Goal: Task Accomplishment & Management: Manage account settings

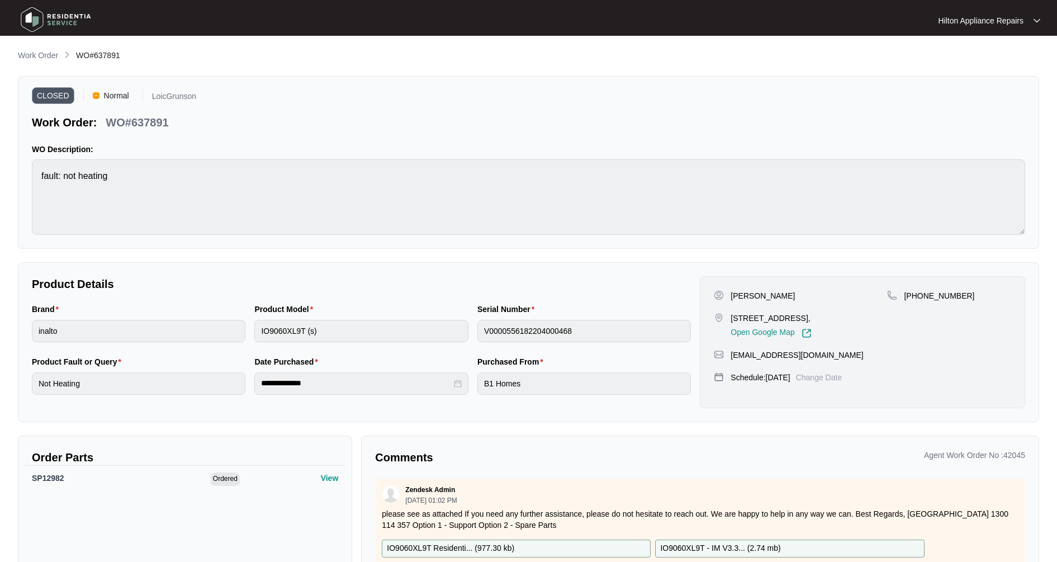
scroll to position [353, 0]
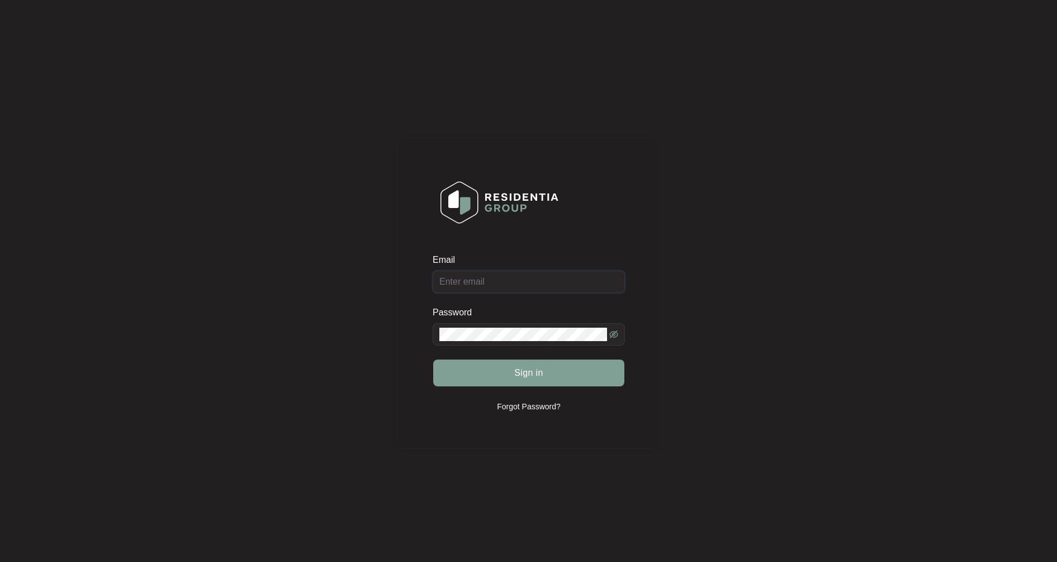
type input "[EMAIL_ADDRESS][DOMAIN_NAME]"
click at [507, 369] on button "Sign in" at bounding box center [528, 372] width 191 height 27
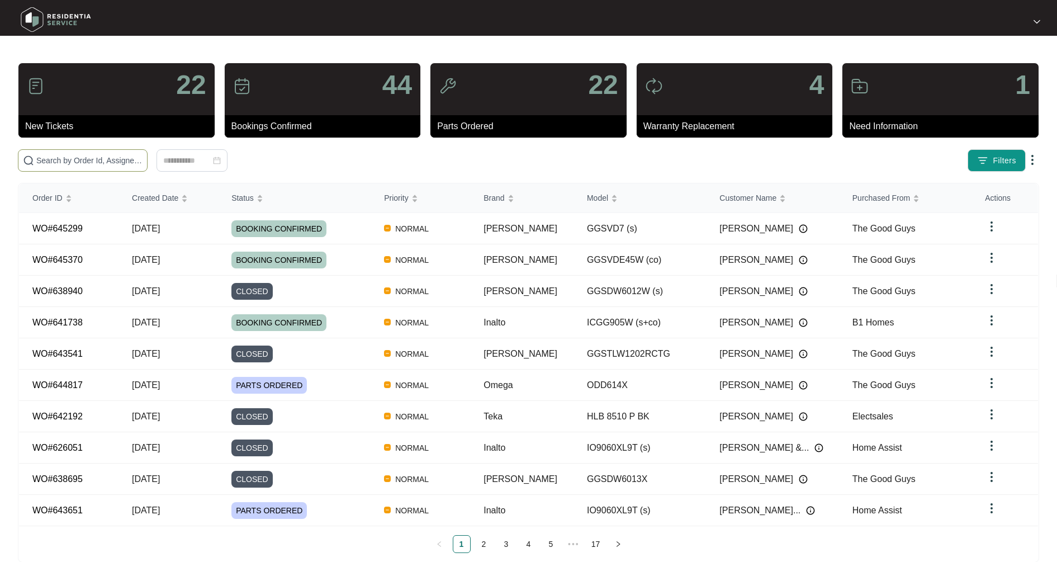
click at [49, 156] on input "text" at bounding box center [89, 160] width 106 height 12
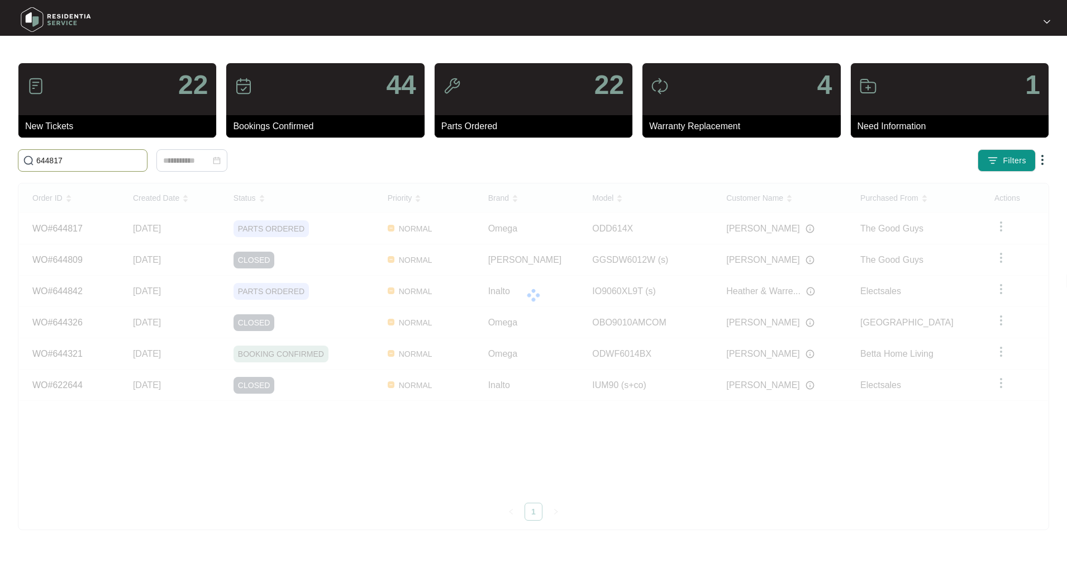
type input "644817"
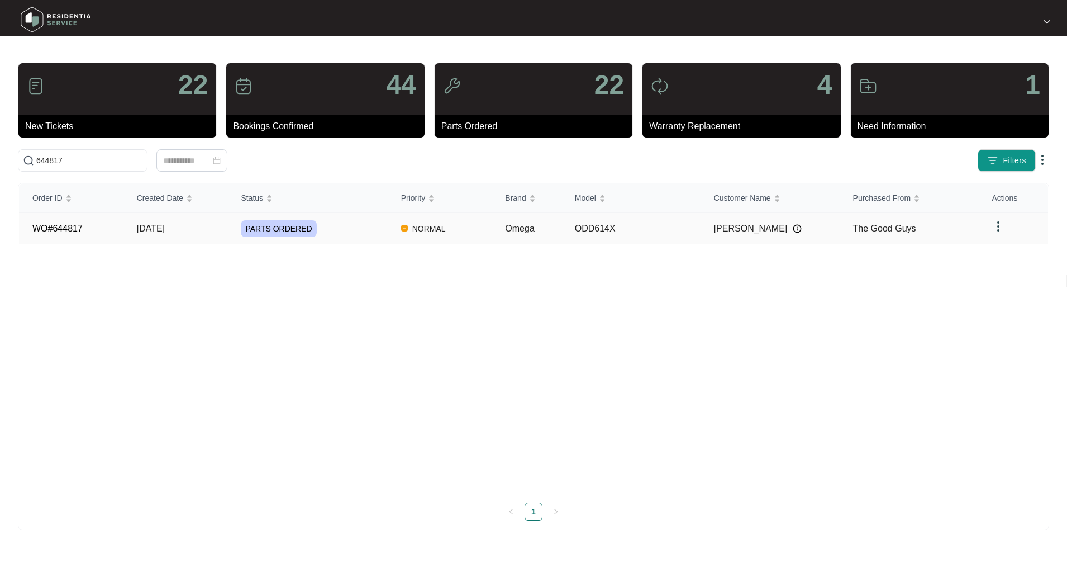
click at [160, 234] on td "[DATE]" at bounding box center [176, 228] width 105 height 31
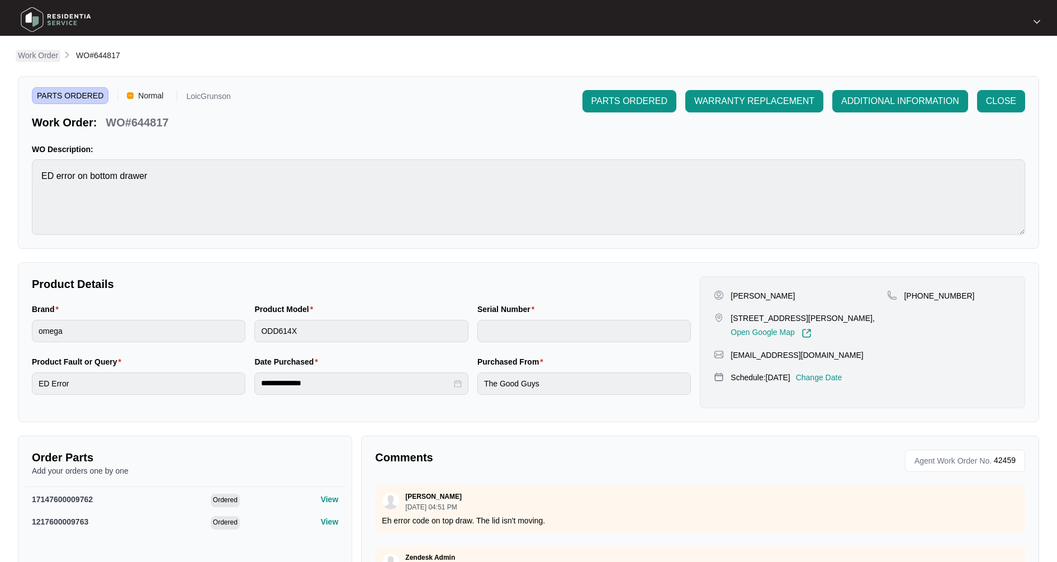
click at [44, 59] on p "Work Order" at bounding box center [38, 55] width 40 height 11
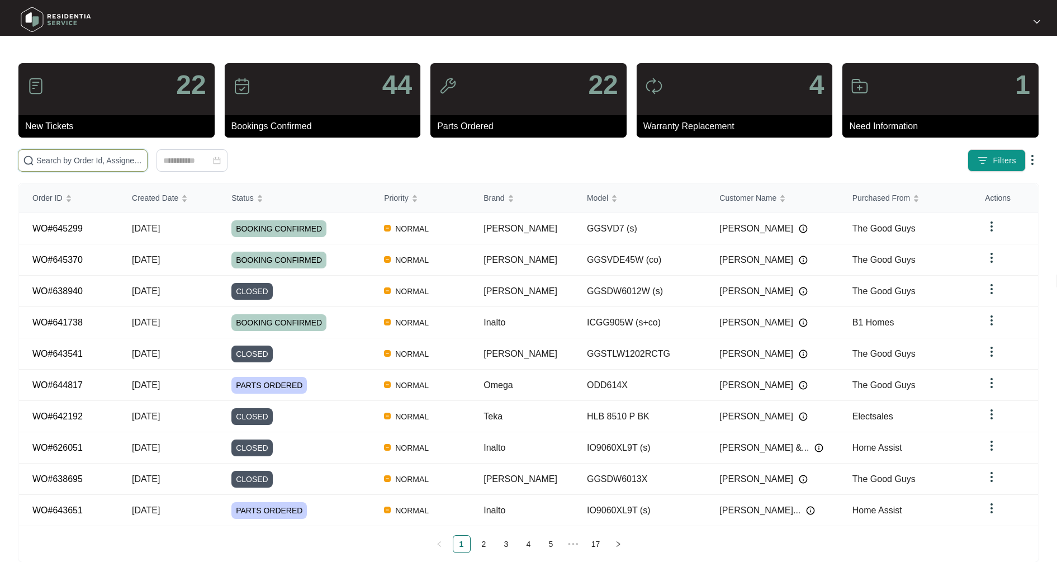
click at [87, 157] on input "text" at bounding box center [89, 160] width 106 height 12
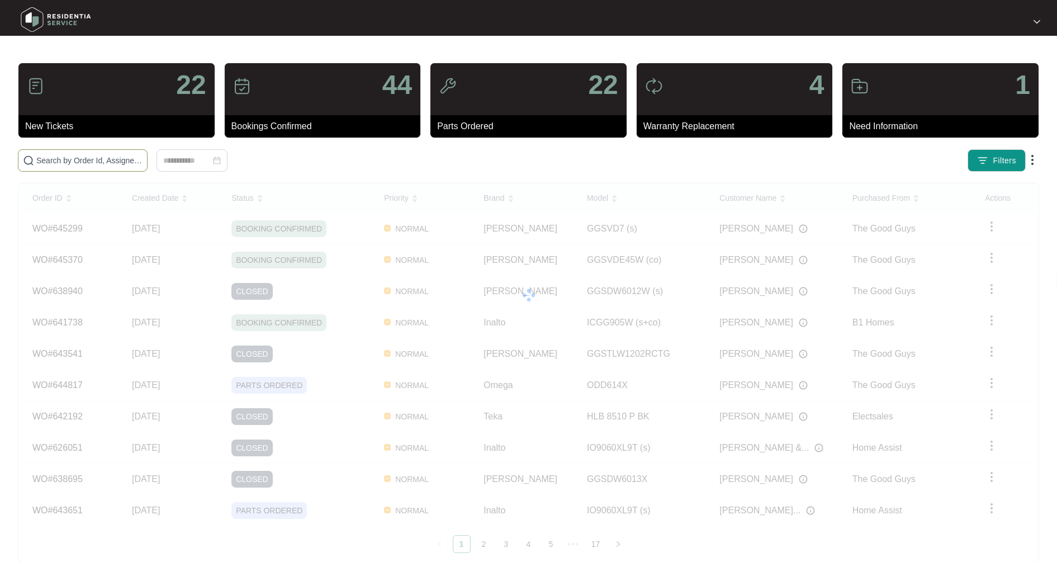
click at [92, 159] on input "text" at bounding box center [89, 160] width 106 height 12
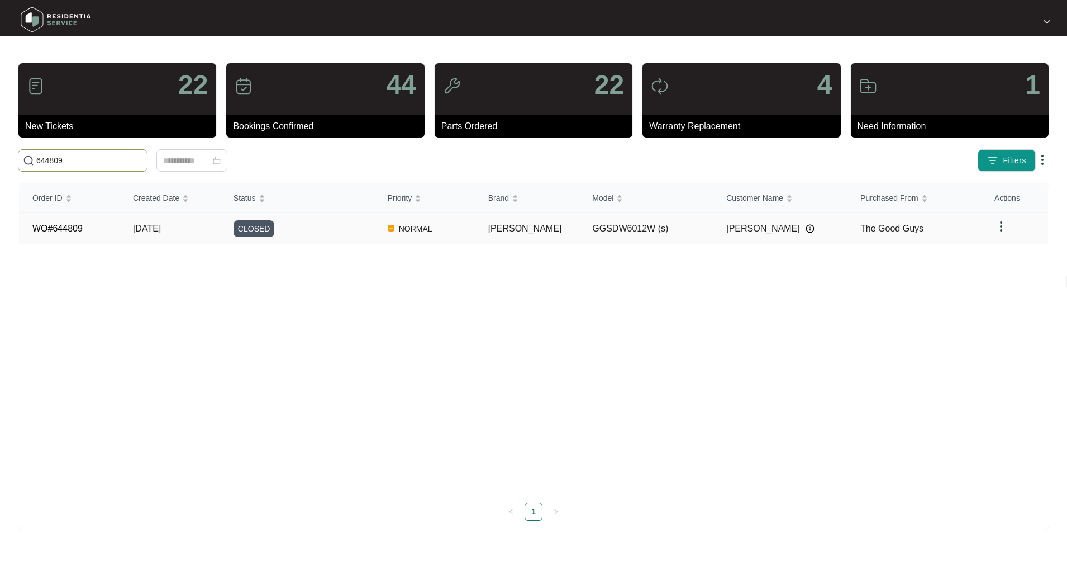
type input "644809"
click at [132, 226] on td "[DATE]" at bounding box center [170, 228] width 101 height 31
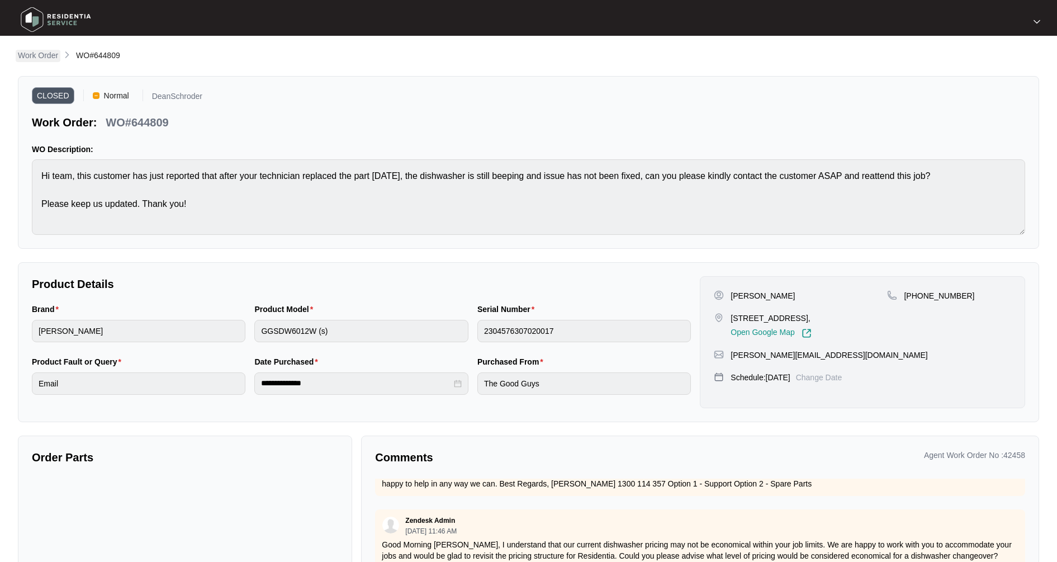
click at [44, 59] on p "Work Order" at bounding box center [38, 55] width 40 height 11
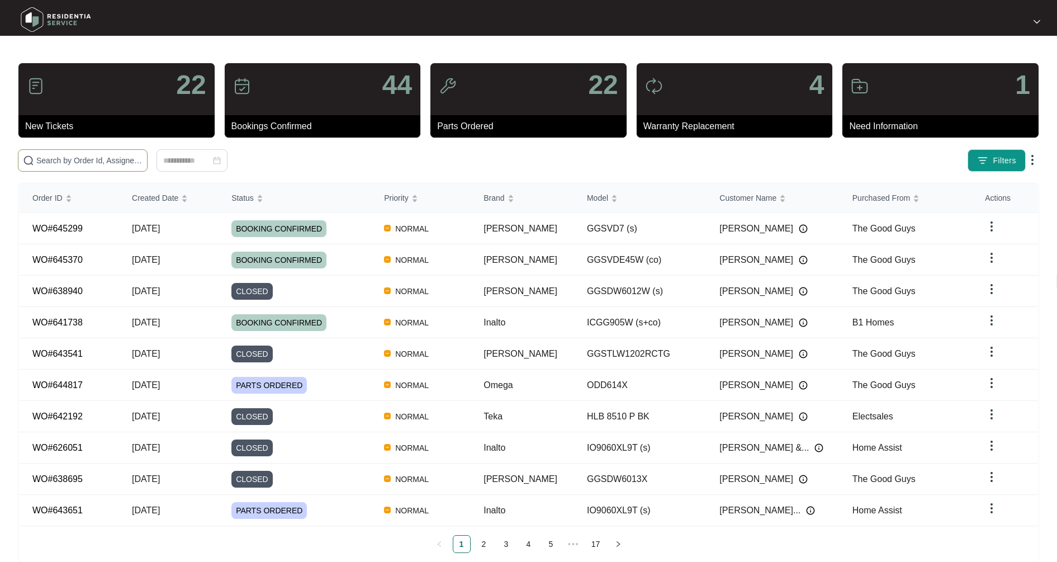
click at [70, 162] on input "text" at bounding box center [89, 160] width 106 height 12
type input "643969"
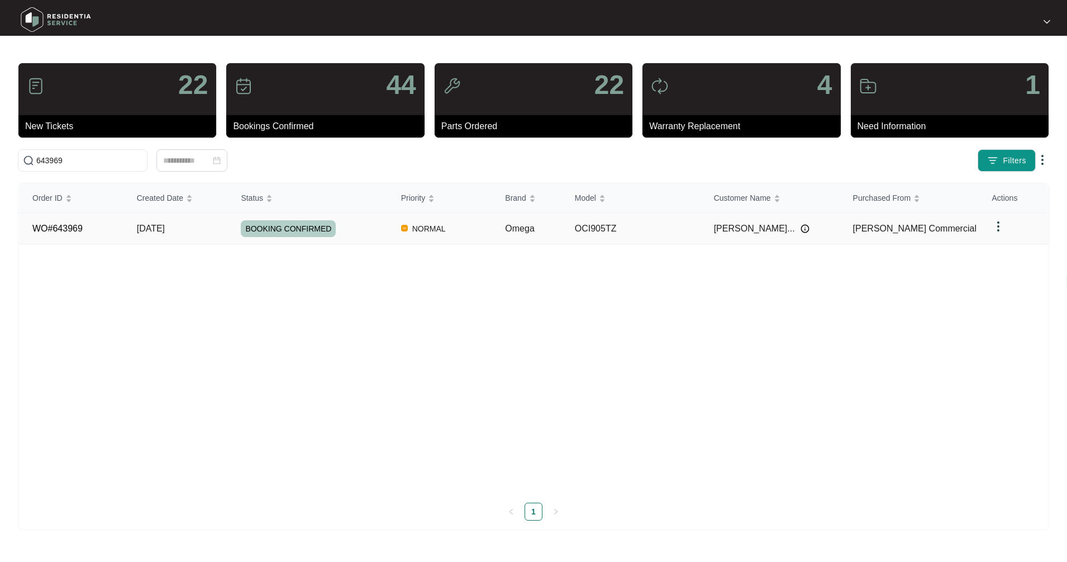
click at [165, 227] on span "[DATE]" at bounding box center [151, 229] width 28 height 10
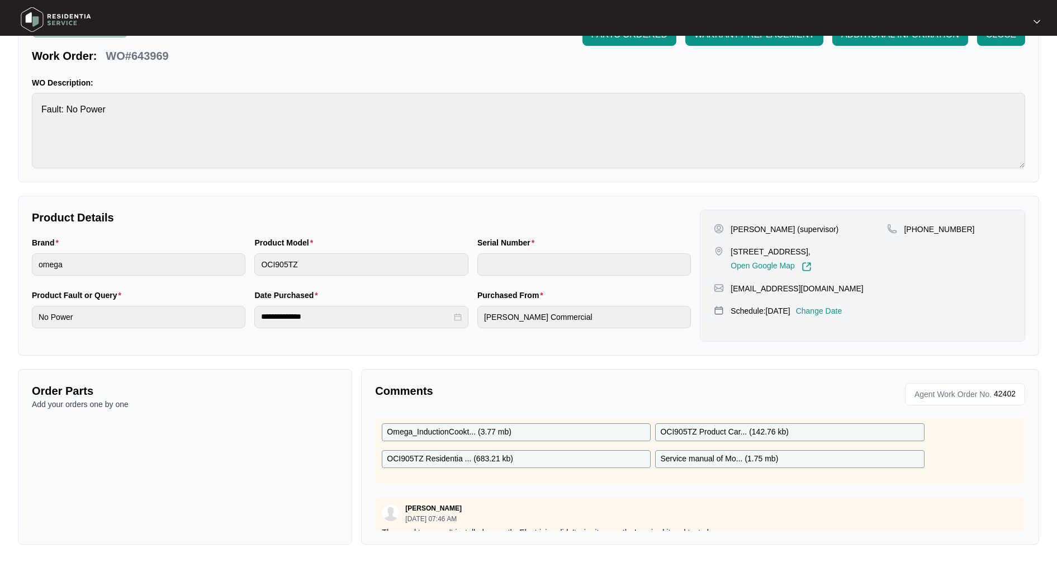
scroll to position [81, 0]
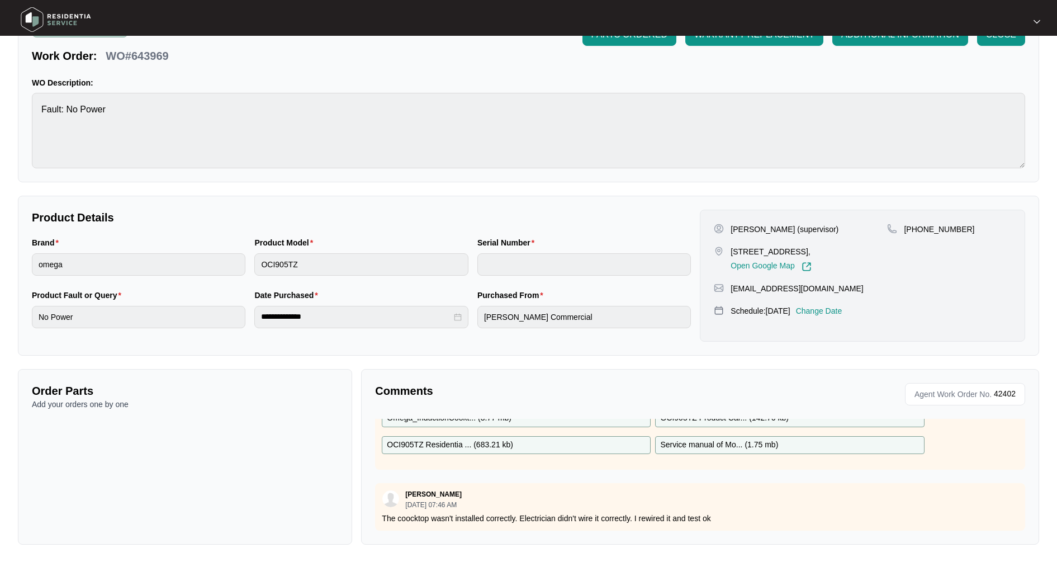
click at [716, 455] on div "Zendesk Admin [DATE] 10:14 AM Hi Team, Please see attached documentation for 64…" at bounding box center [700, 408] width 650 height 121
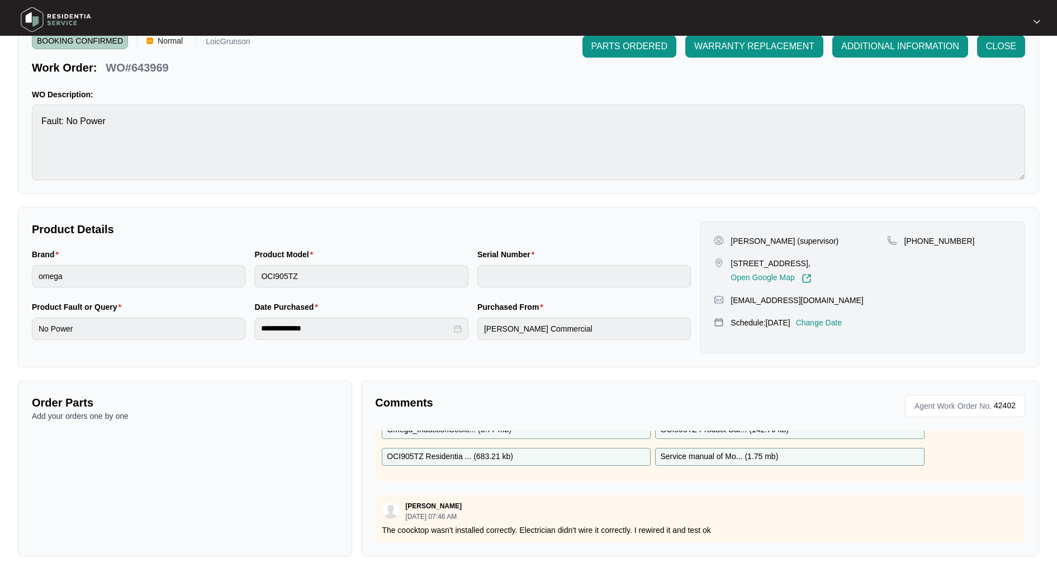
scroll to position [67, 0]
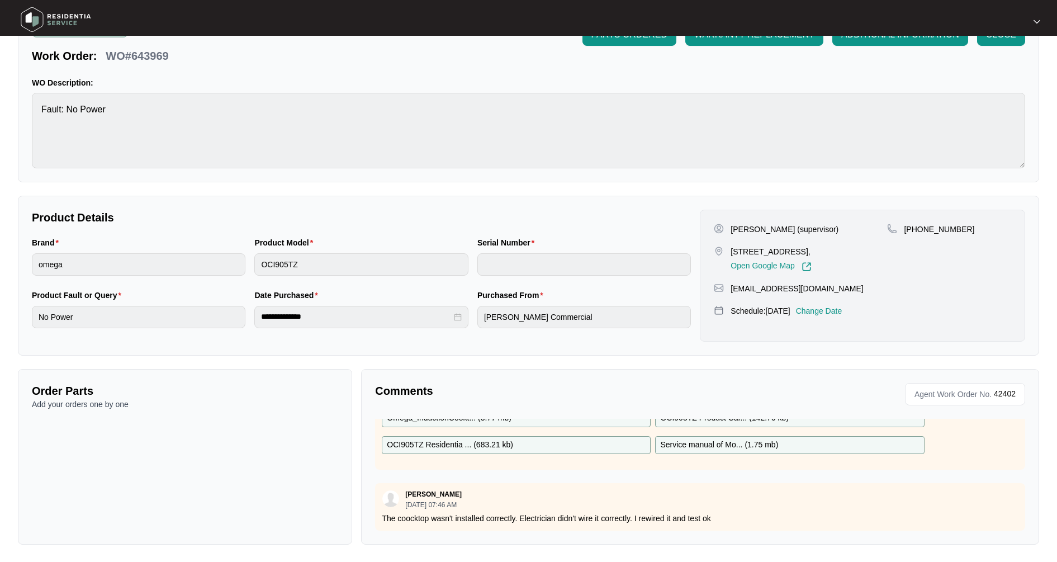
click at [510, 494] on div "[PERSON_NAME] [DATE] 07:46 AM" at bounding box center [700, 499] width 637 height 18
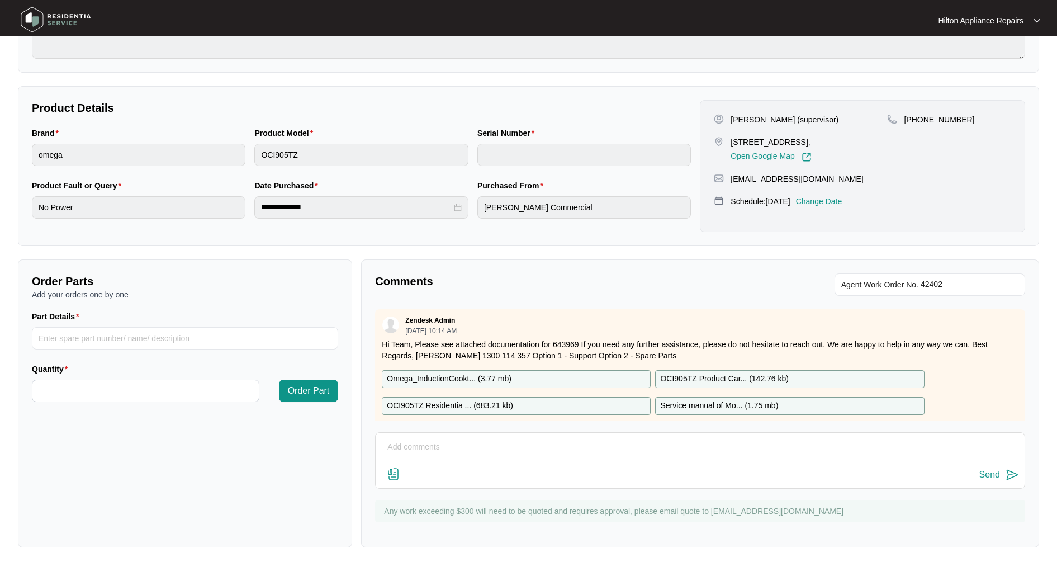
scroll to position [179, 0]
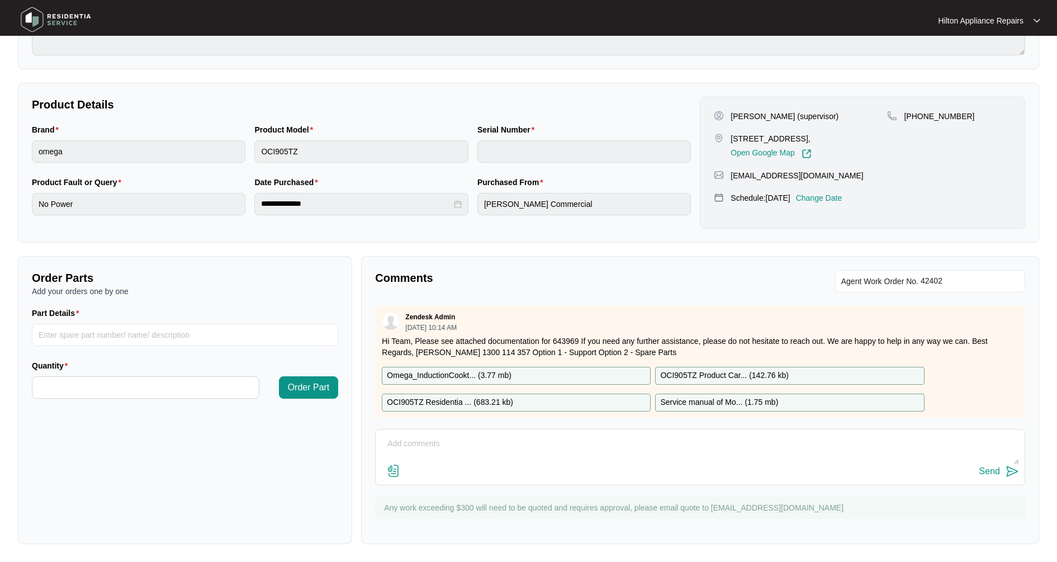
click at [405, 443] on textarea at bounding box center [700, 449] width 638 height 29
click at [402, 466] on div "Send" at bounding box center [700, 457] width 650 height 56
click at [395, 473] on img at bounding box center [393, 470] width 13 height 13
click at [0, 0] on input "file" at bounding box center [0, 0] width 0 height 0
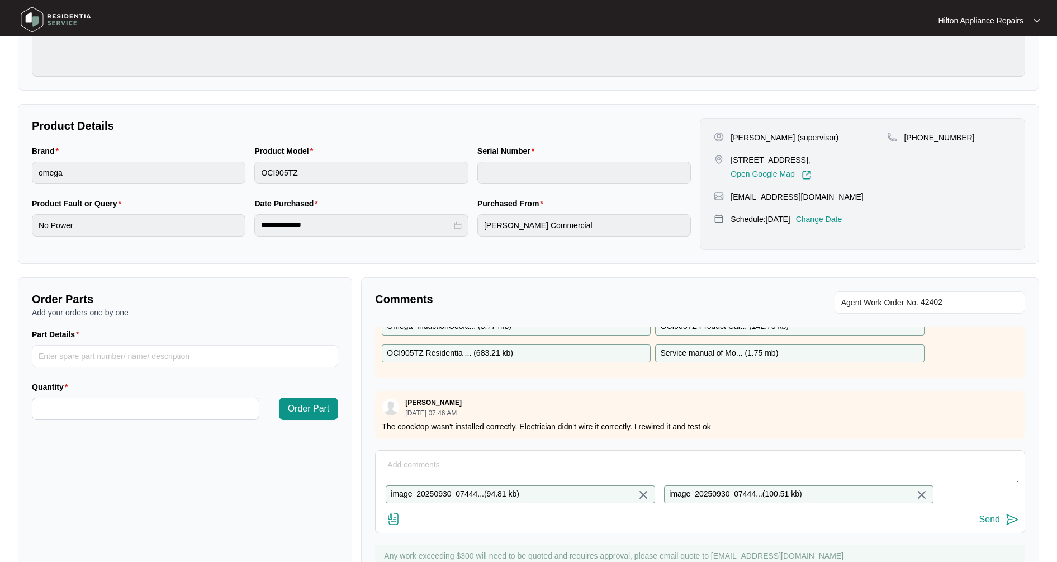
scroll to position [217, 0]
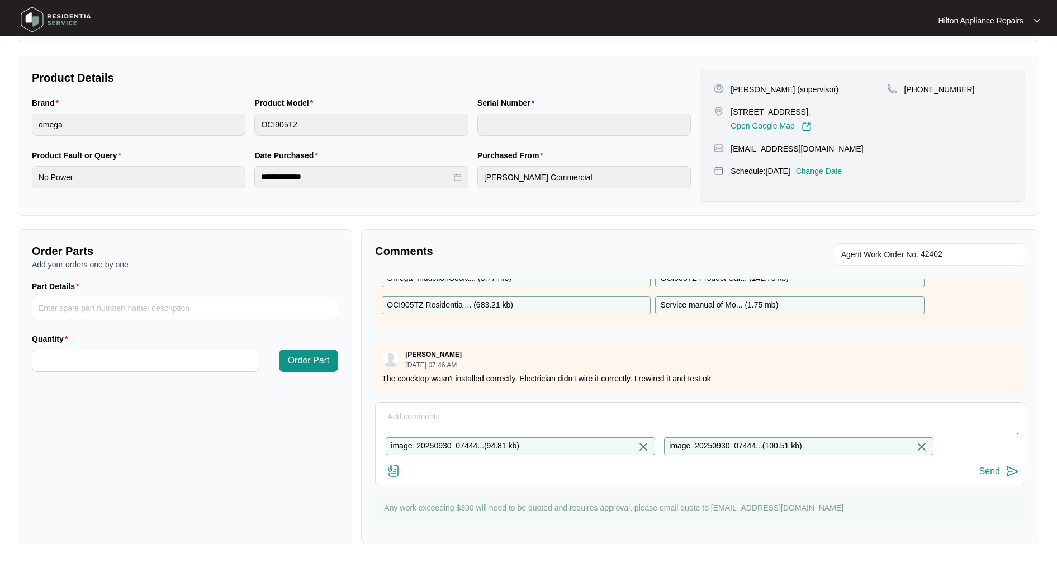
click at [998, 469] on div "Send" at bounding box center [989, 471] width 21 height 10
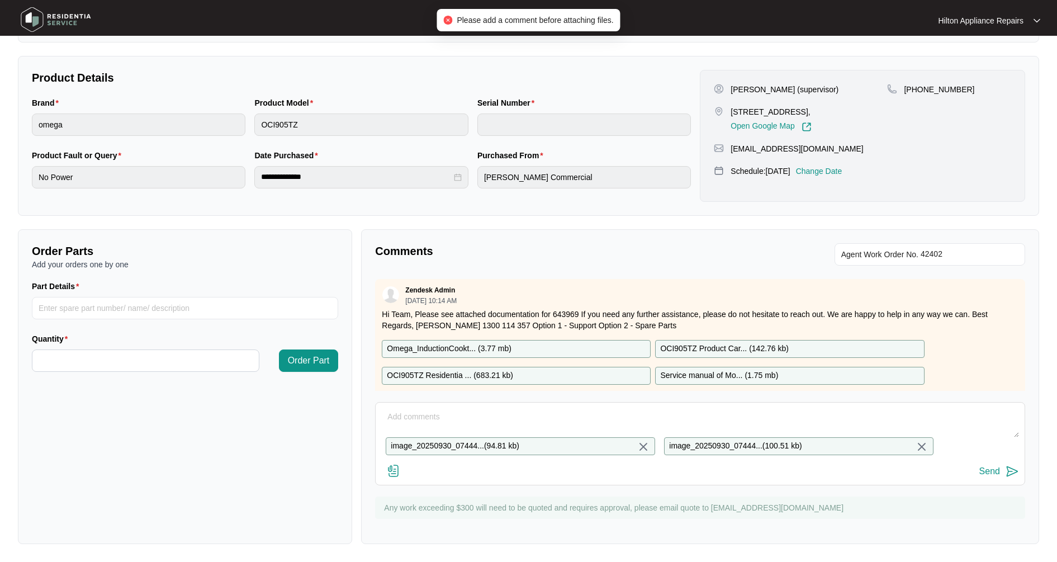
click at [391, 408] on textarea at bounding box center [700, 422] width 638 height 29
type textarea "Photos loaded"
click at [992, 471] on div "Send" at bounding box center [989, 471] width 21 height 10
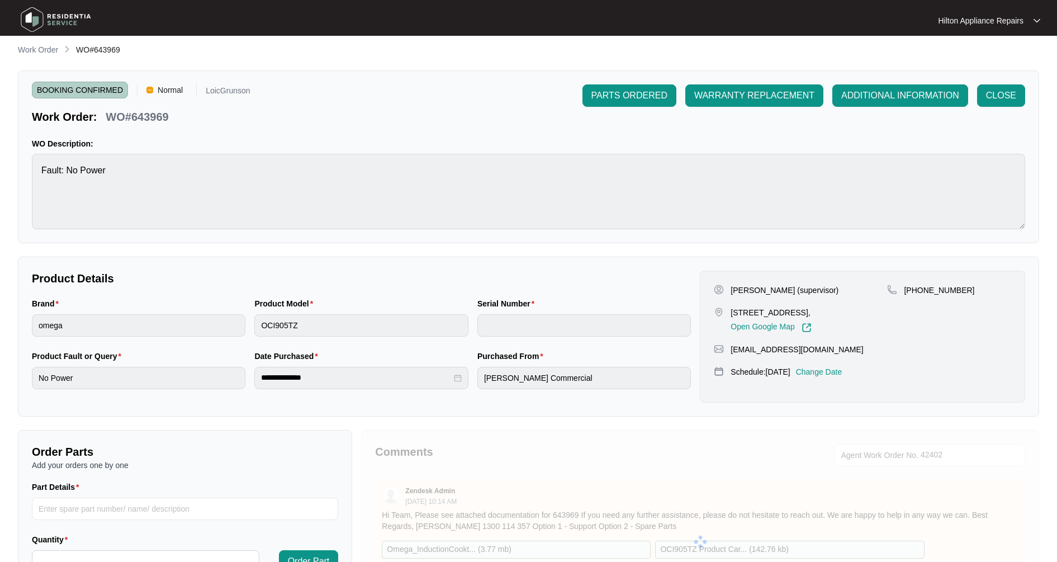
scroll to position [0, 0]
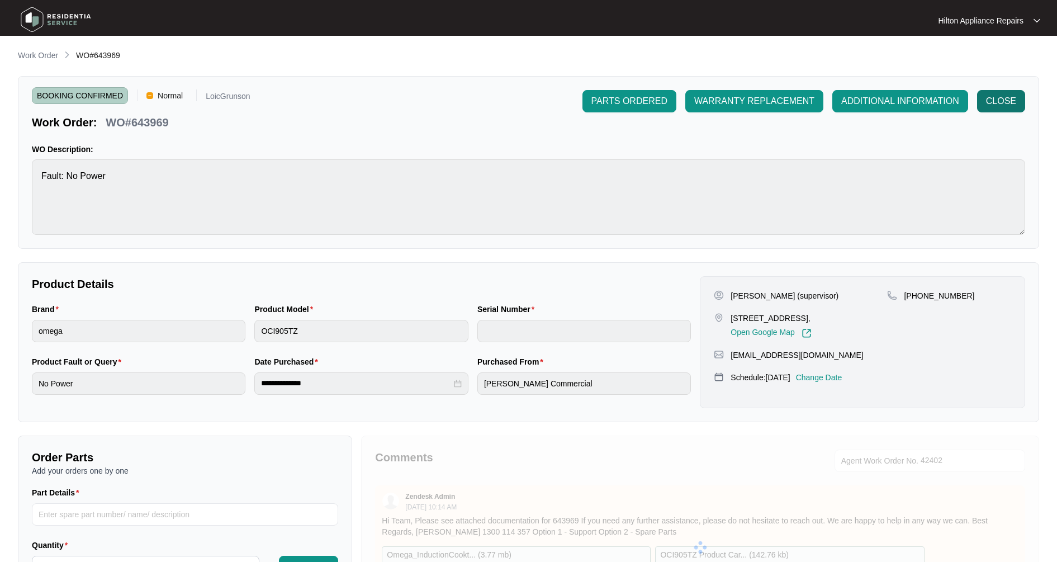
click at [988, 107] on span "CLOSE" at bounding box center [1001, 100] width 30 height 13
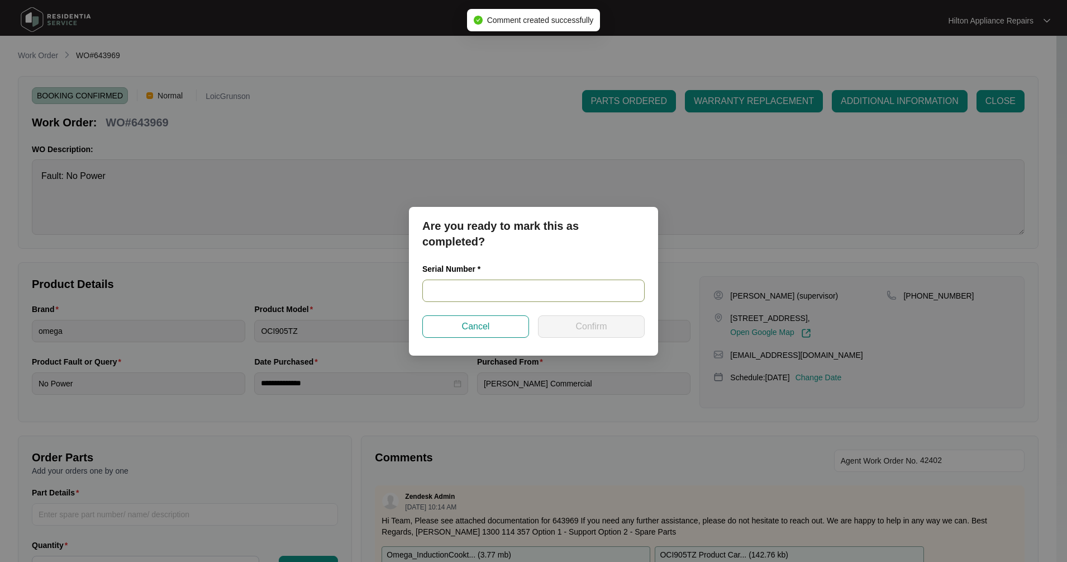
click at [458, 286] on input "text" at bounding box center [533, 290] width 222 height 22
click at [461, 286] on input "text" at bounding box center [533, 290] width 222 height 22
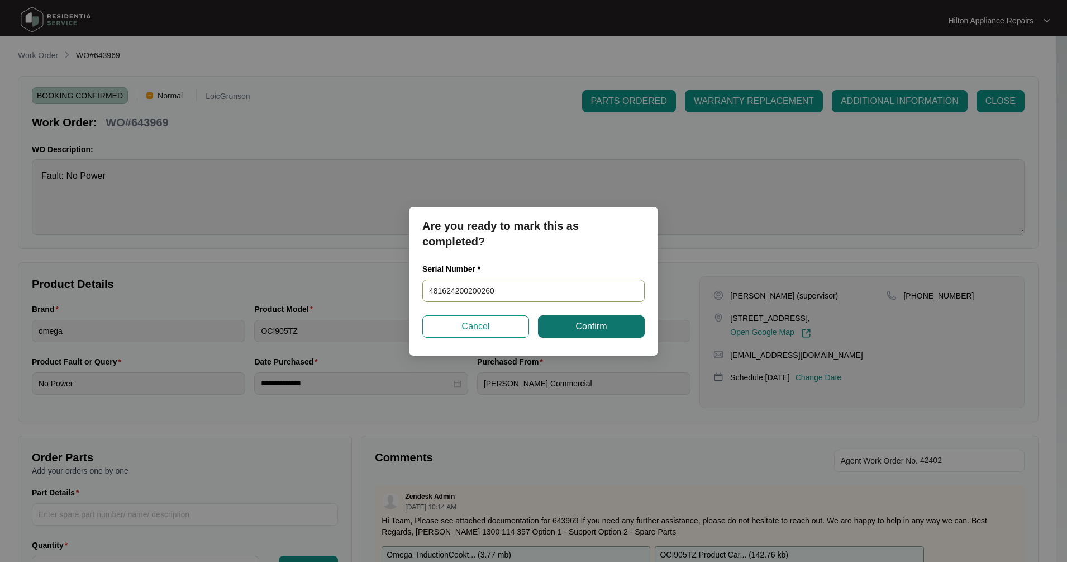
type input "481624200200260"
click at [603, 327] on span "Confirm" at bounding box center [591, 326] width 31 height 13
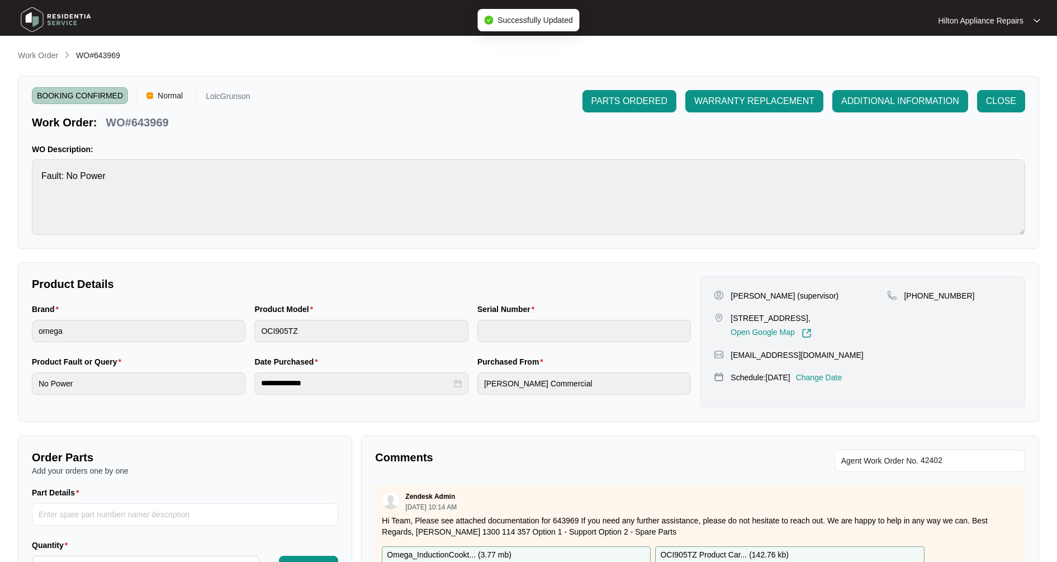
type input "481624200200260"
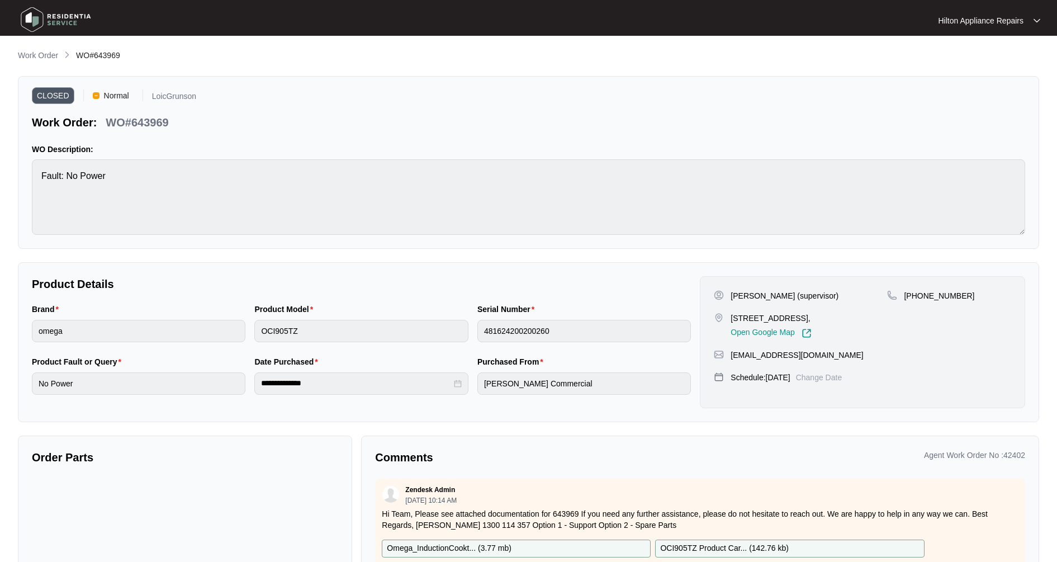
drag, startPoint x: 44, startPoint y: 54, endPoint x: 33, endPoint y: 53, distance: 10.7
click at [44, 54] on p "Work Order" at bounding box center [38, 55] width 40 height 11
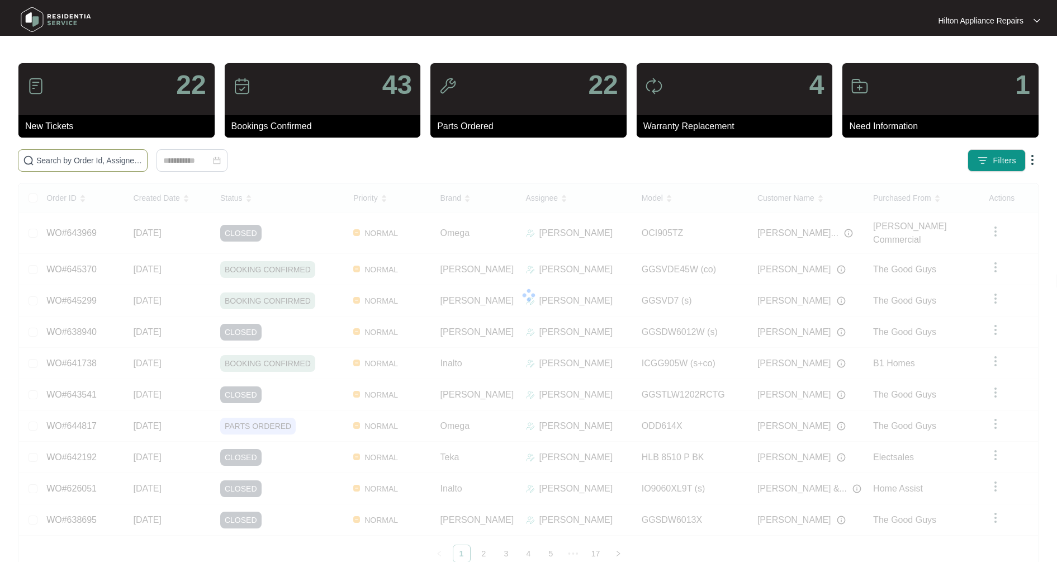
click at [45, 164] on input "text" at bounding box center [89, 160] width 106 height 12
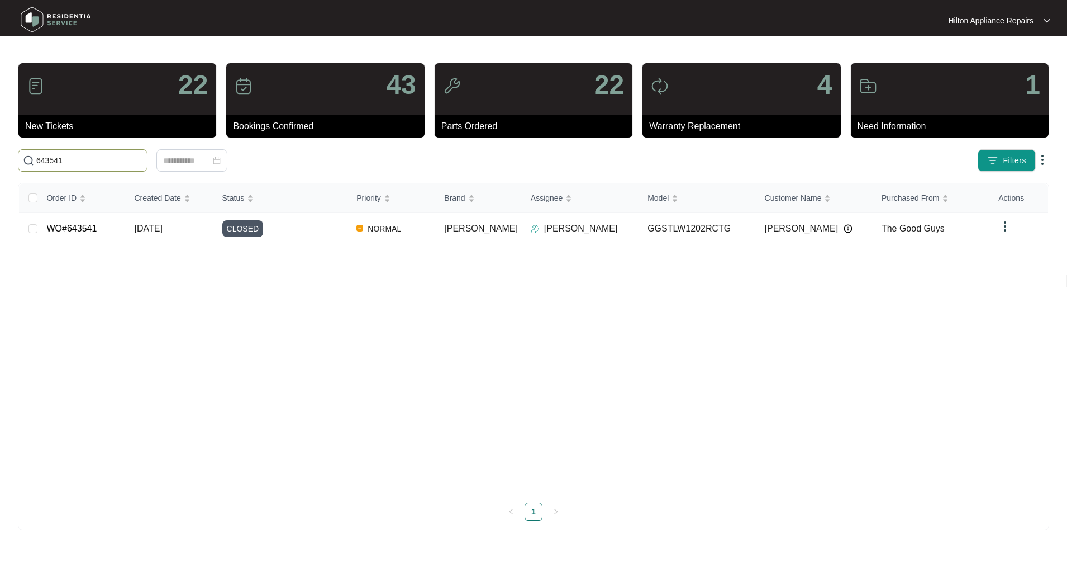
type input "643541"
click at [73, 233] on link "WO#643541" at bounding box center [71, 229] width 50 height 10
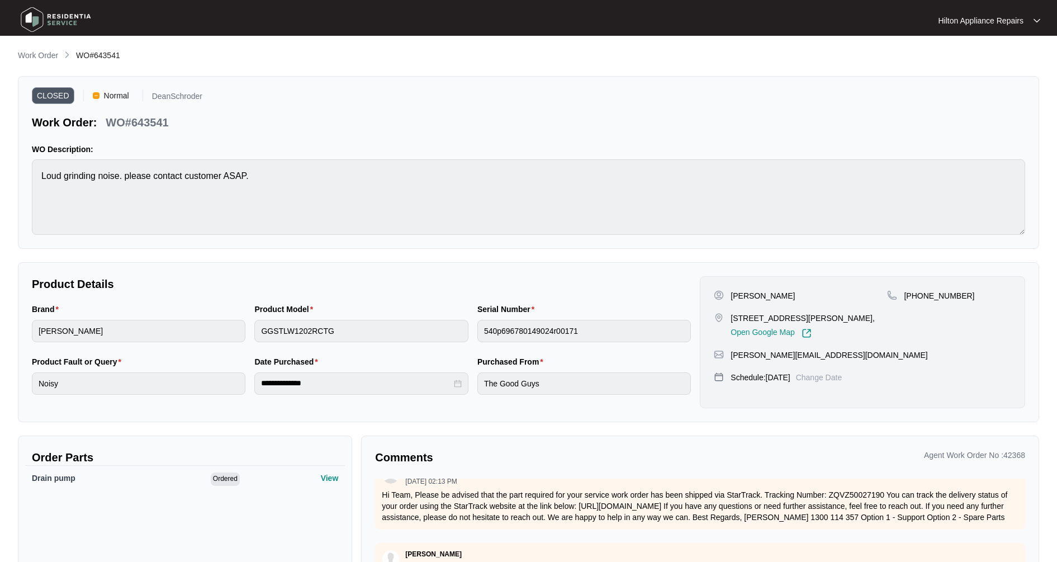
click at [30, 48] on main "**********" at bounding box center [528, 311] width 1057 height 622
click at [34, 56] on p "Work Order" at bounding box center [38, 55] width 40 height 11
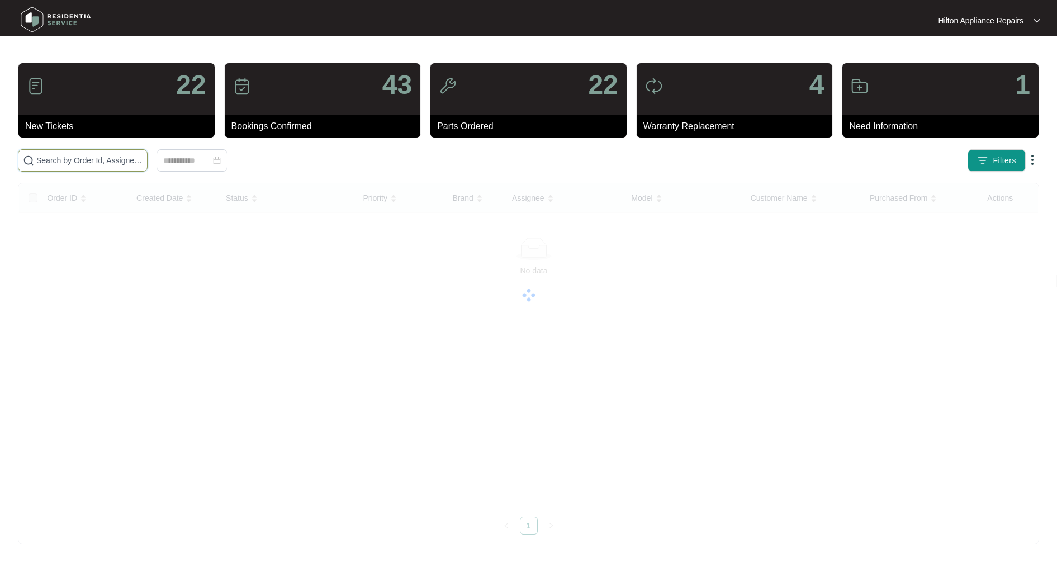
click at [75, 161] on input "text" at bounding box center [89, 160] width 106 height 12
drag, startPoint x: 89, startPoint y: 156, endPoint x: -51, endPoint y: 154, distance: 139.7
click at [0, 154] on html "Hilton Appliance Repairs Hilton App... 22 New Tickets 43 Bookings Confirmed 22 …" at bounding box center [533, 281] width 1067 height 562
drag, startPoint x: 68, startPoint y: 158, endPoint x: -15, endPoint y: 155, distance: 83.3
click at [0, 155] on html "Hilton Appliance Repairs Hilton App... 22 New Tickets 43 Bookings Confirmed 22 …" at bounding box center [533, 281] width 1067 height 562
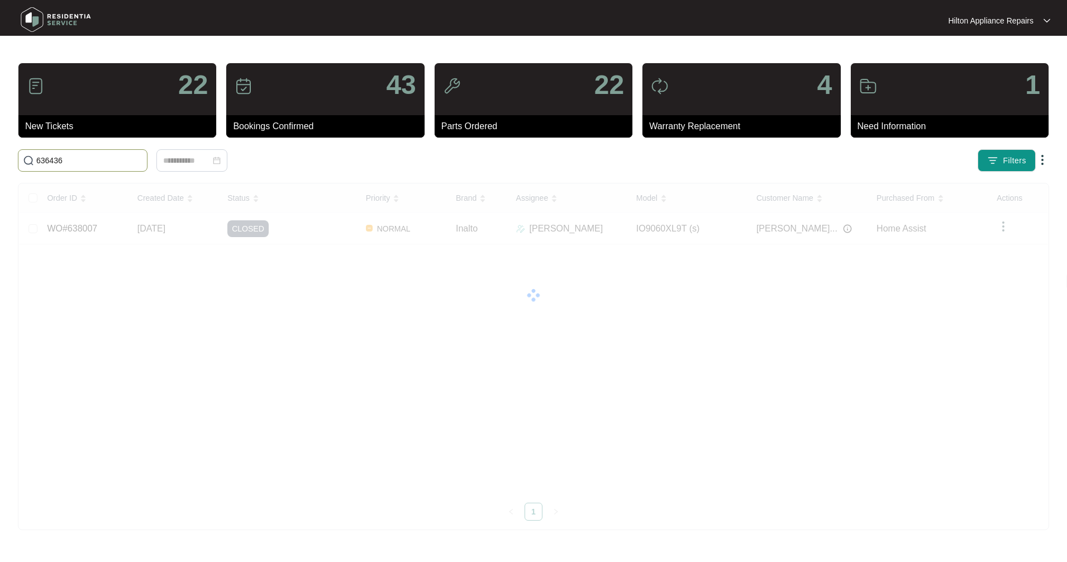
type input "636436"
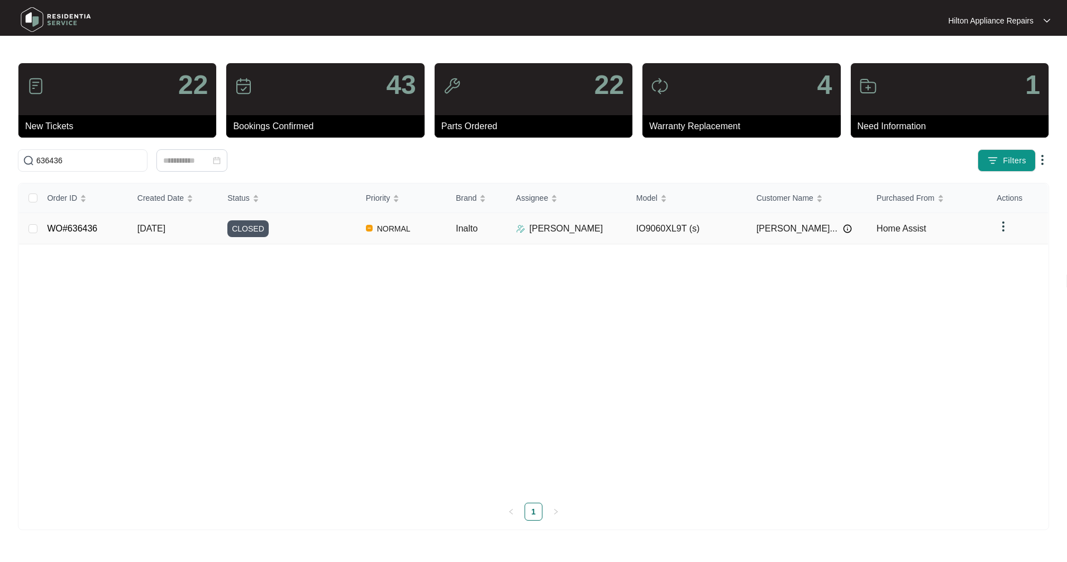
click at [116, 229] on td "WO#636436" at bounding box center [83, 228] width 90 height 31
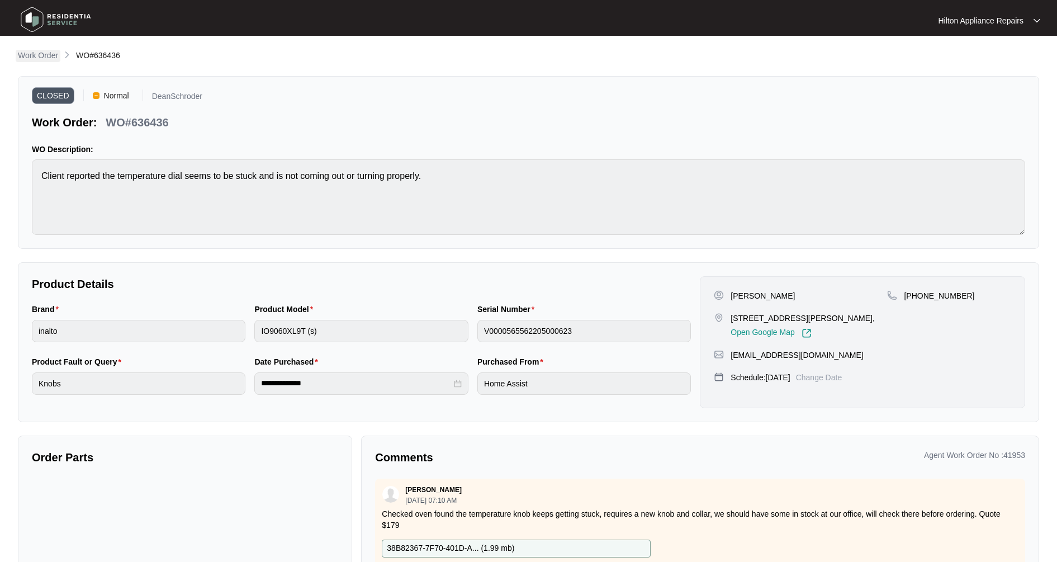
click at [42, 59] on p "Work Order" at bounding box center [38, 55] width 40 height 11
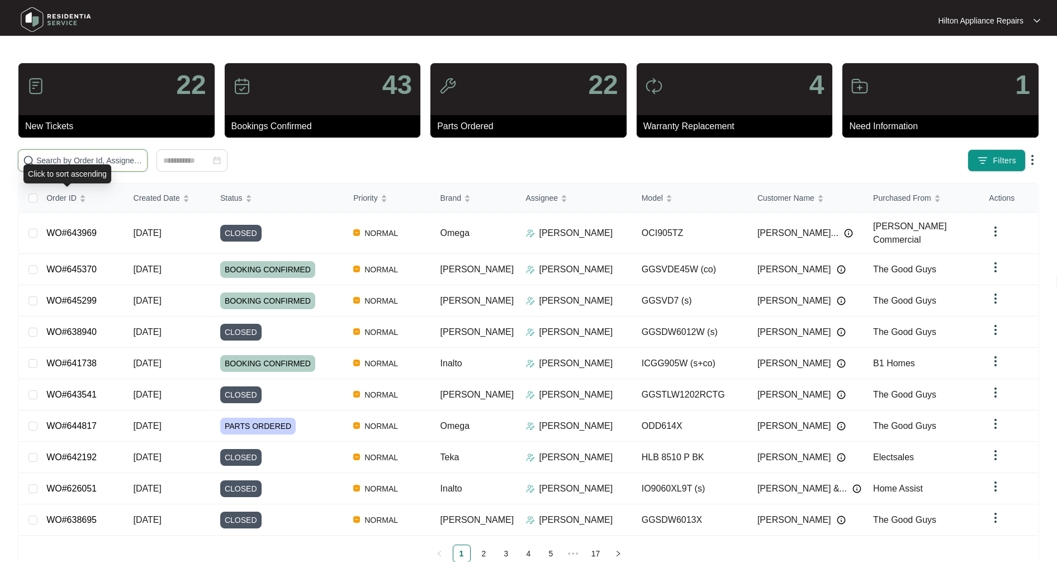
click at [60, 163] on input "text" at bounding box center [89, 160] width 106 height 12
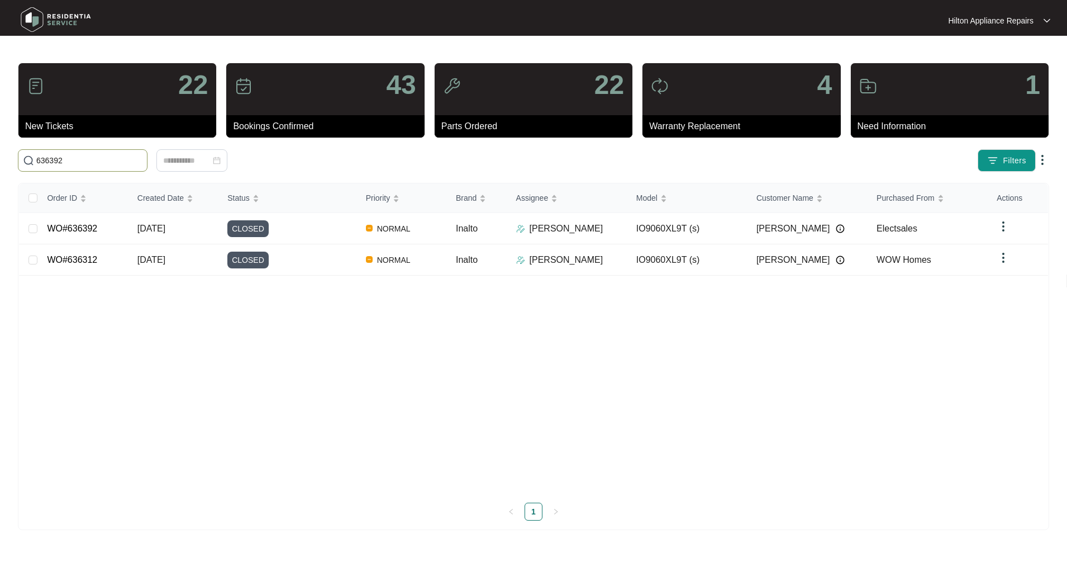
type input "636392"
click at [140, 229] on span "04/09/2025" at bounding box center [151, 229] width 28 height 10
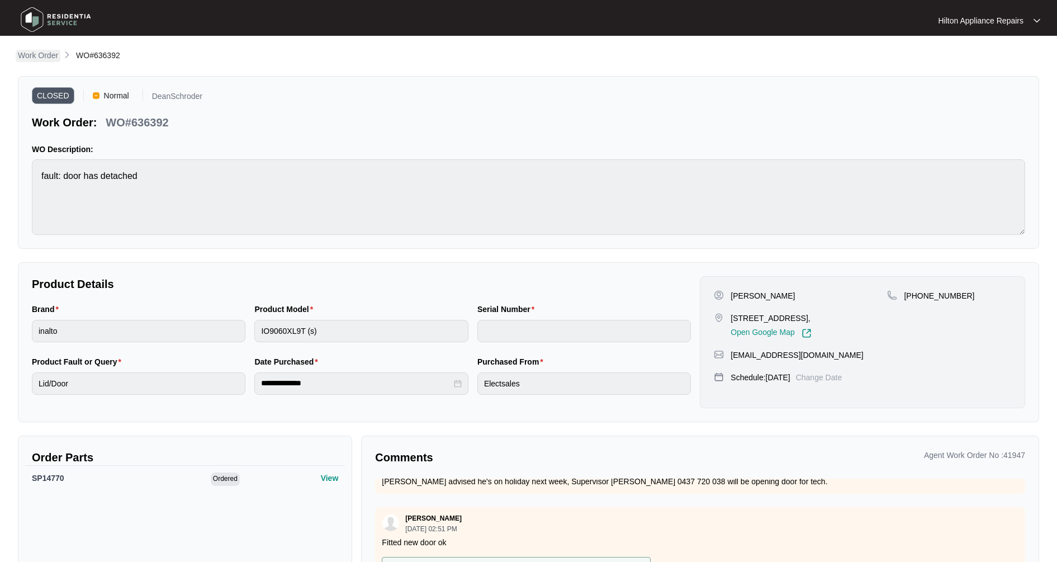
click at [49, 56] on p "Work Order" at bounding box center [38, 55] width 40 height 11
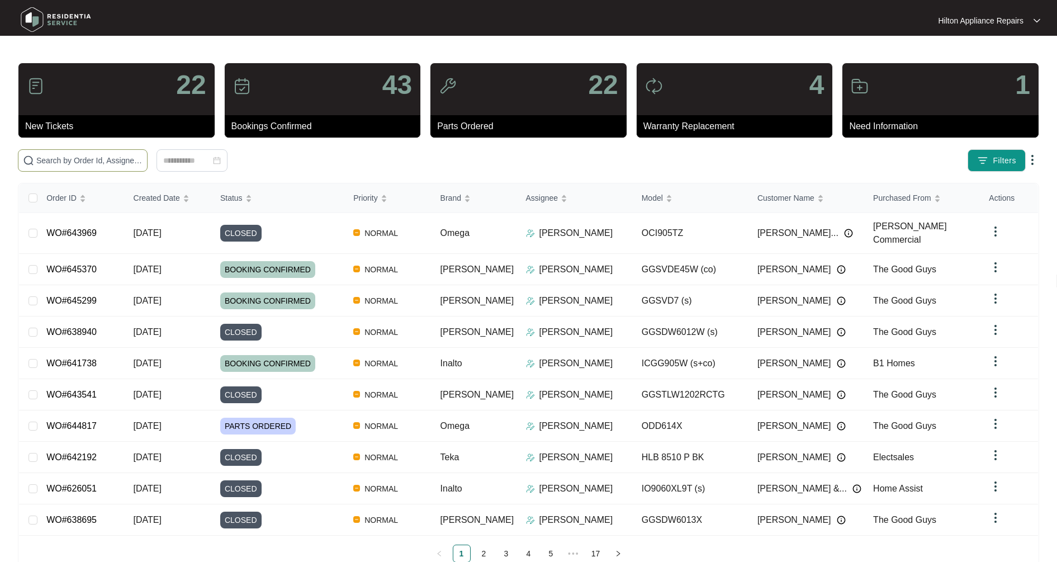
click at [72, 158] on input "text" at bounding box center [89, 160] width 106 height 12
type input "637263"
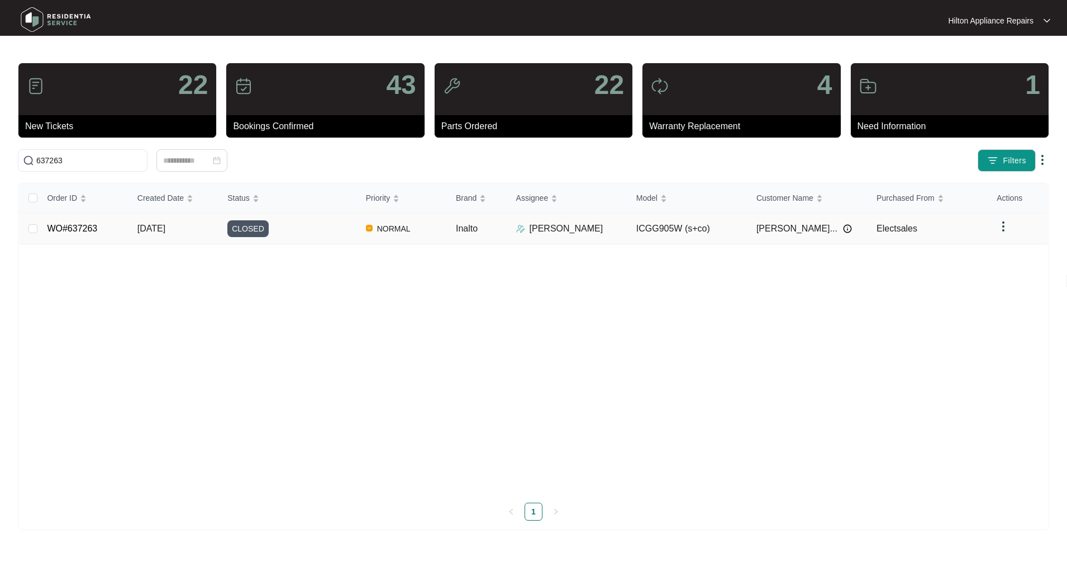
click at [165, 225] on span "05/09/2025" at bounding box center [151, 229] width 28 height 10
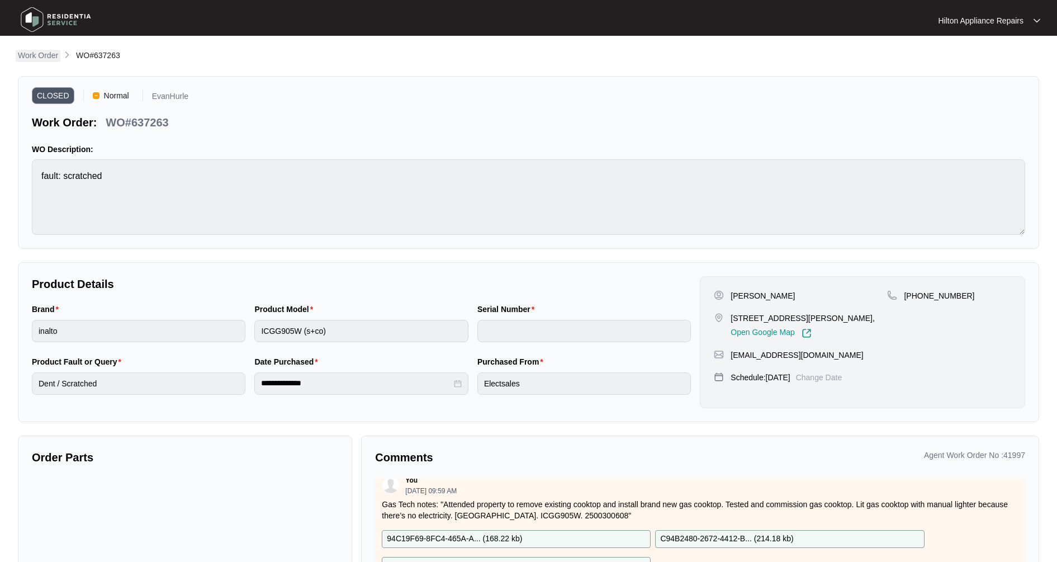
click at [41, 61] on p "Work Order" at bounding box center [38, 55] width 40 height 11
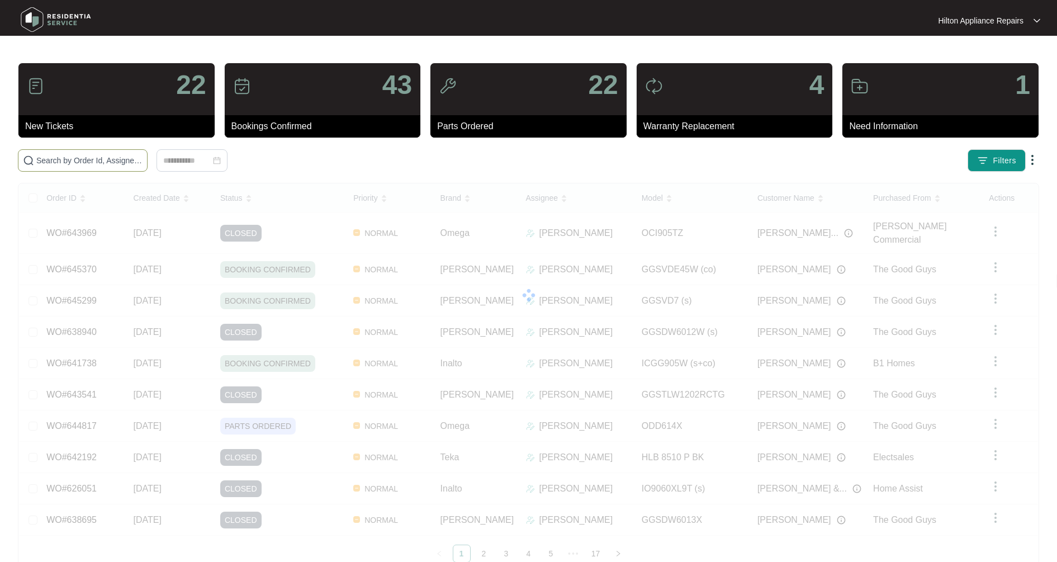
click at [59, 161] on input "text" at bounding box center [89, 160] width 106 height 12
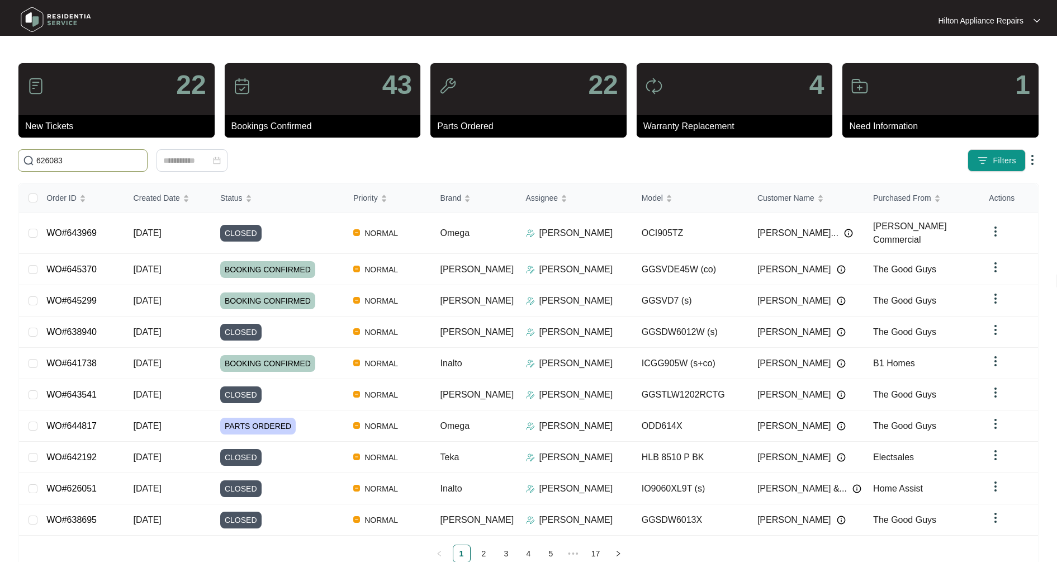
type input "626083"
